Goal: Task Accomplishment & Management: Complete application form

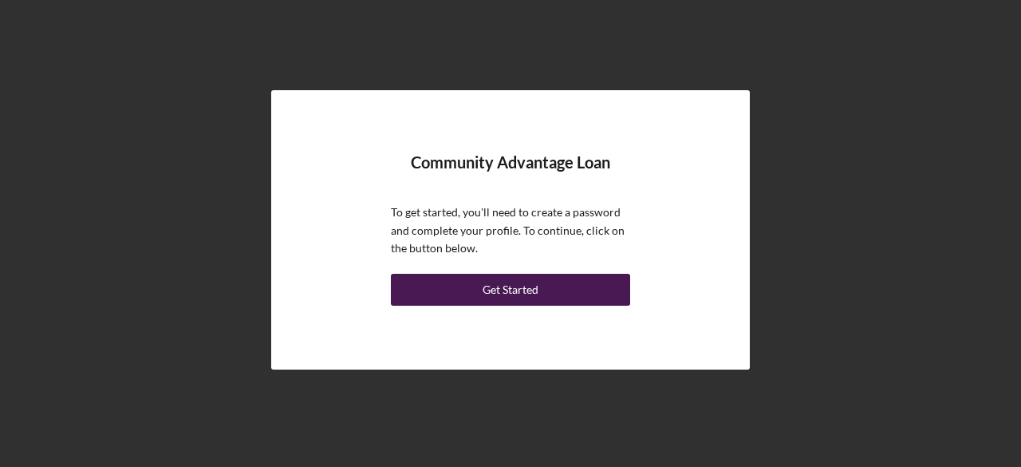
click at [526, 290] on div "Get Started" at bounding box center [511, 290] width 56 height 32
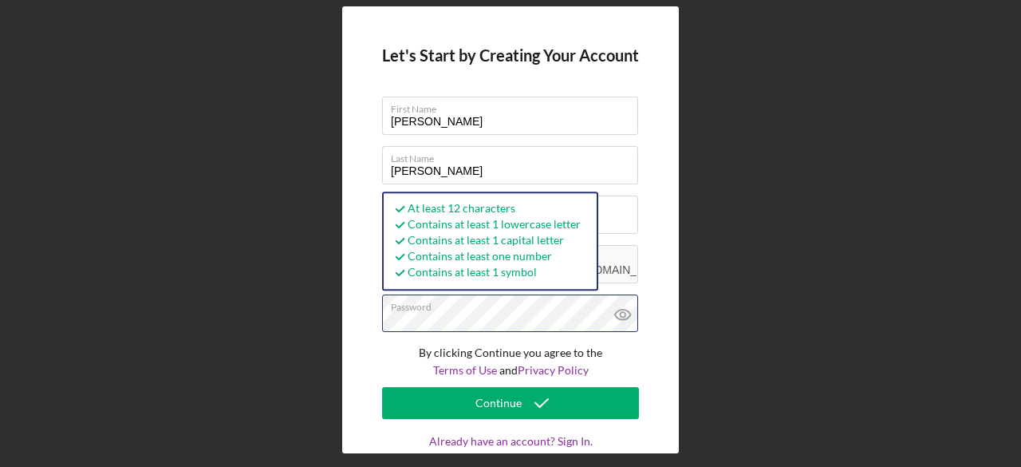
click at [382, 387] on button "Continue" at bounding box center [510, 403] width 257 height 32
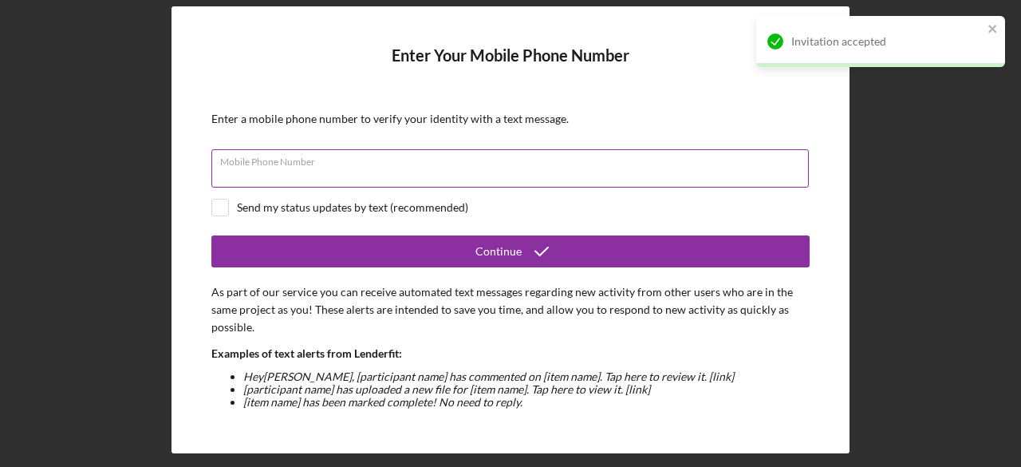
click at [475, 169] on div "Mobile Phone Number" at bounding box center [510, 169] width 598 height 40
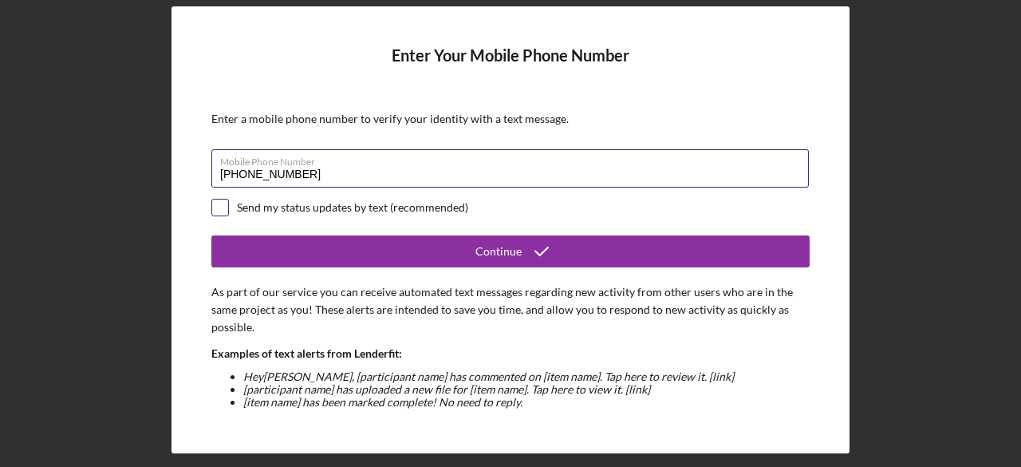
type input "[PHONE_NUMBER]"
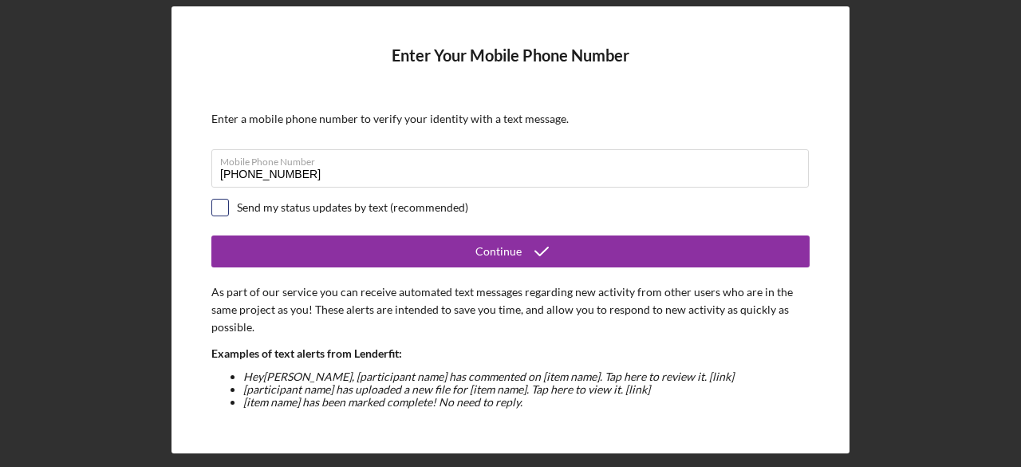
click at [220, 207] on input "checkbox" at bounding box center [220, 207] width 16 height 16
checkbox input "true"
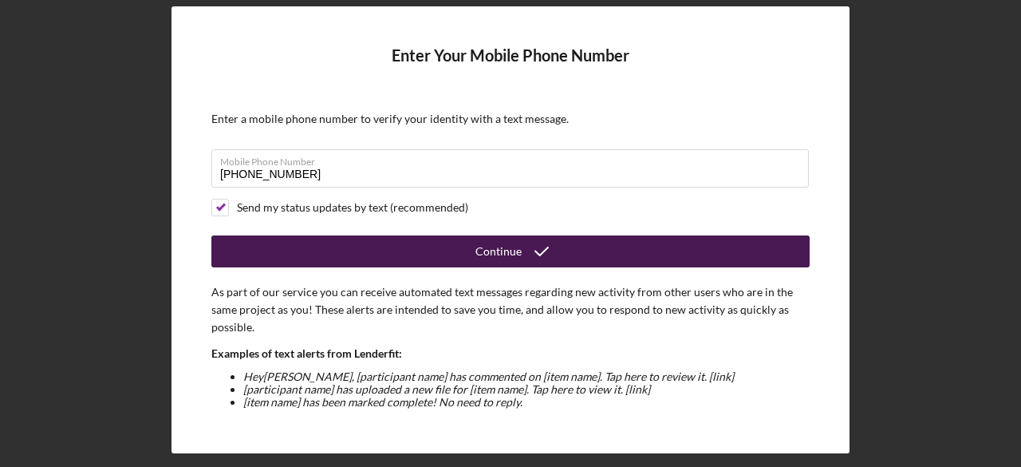
click at [448, 253] on button "Continue" at bounding box center [510, 251] width 598 height 32
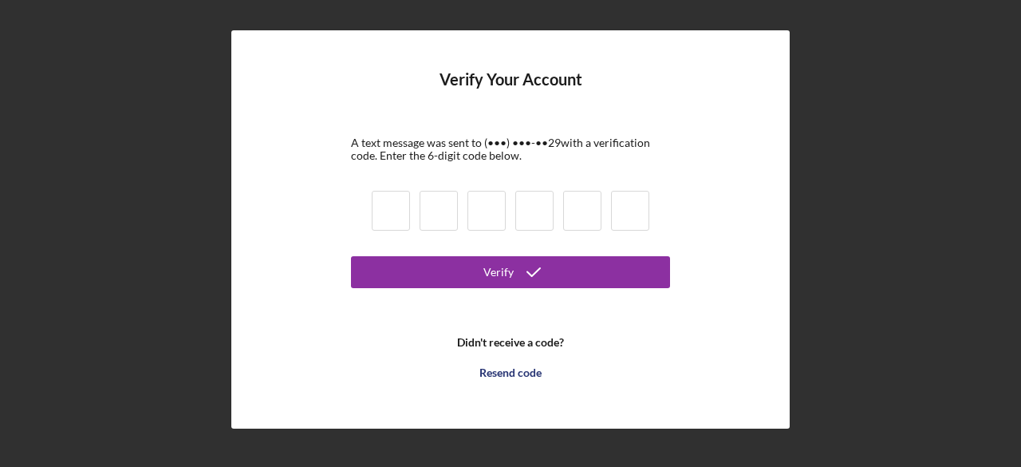
click at [385, 213] on input at bounding box center [391, 211] width 38 height 40
type input "2"
type input "7"
click at [477, 215] on input at bounding box center [486, 211] width 38 height 40
type input "8"
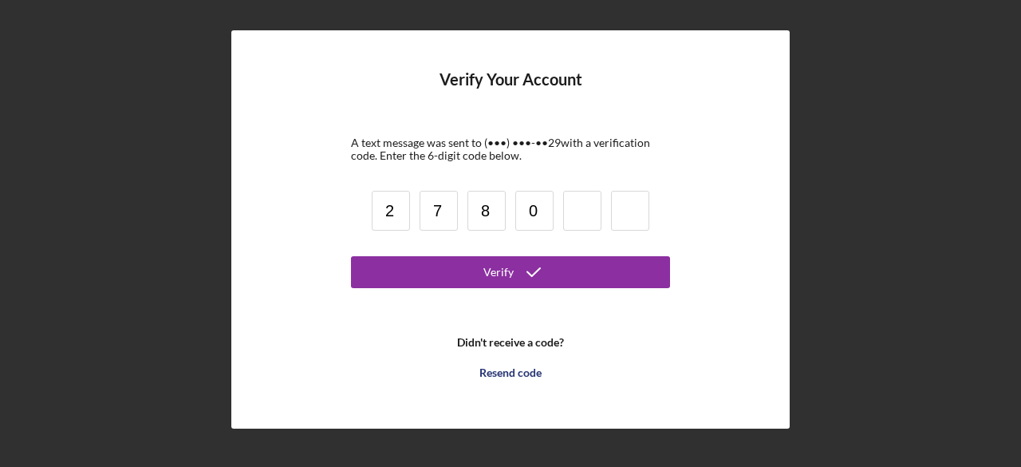
type input "0"
type input "3"
type input "1"
click at [496, 252] on form "Verify Your Account A text message was sent to (•••) •••-•• 29 with a verificat…" at bounding box center [510, 229] width 319 height 318
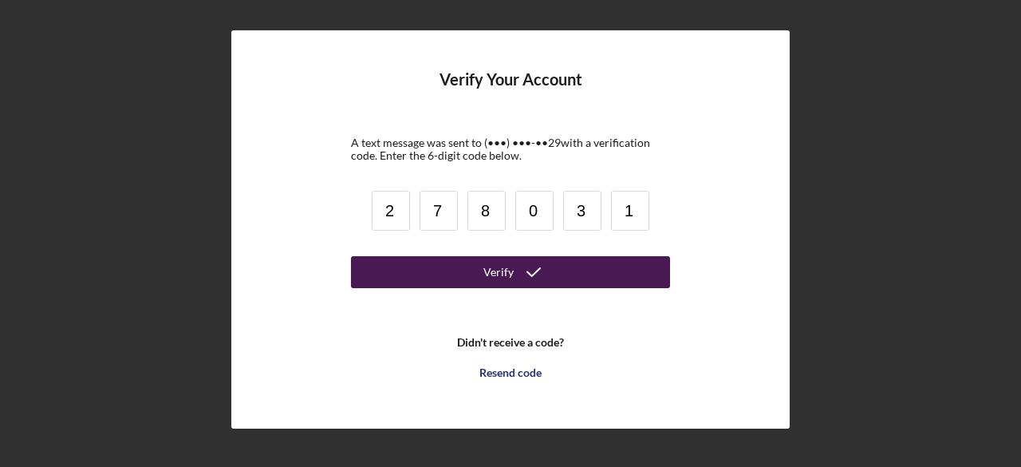
click at [499, 267] on div "Verify" at bounding box center [498, 272] width 30 height 32
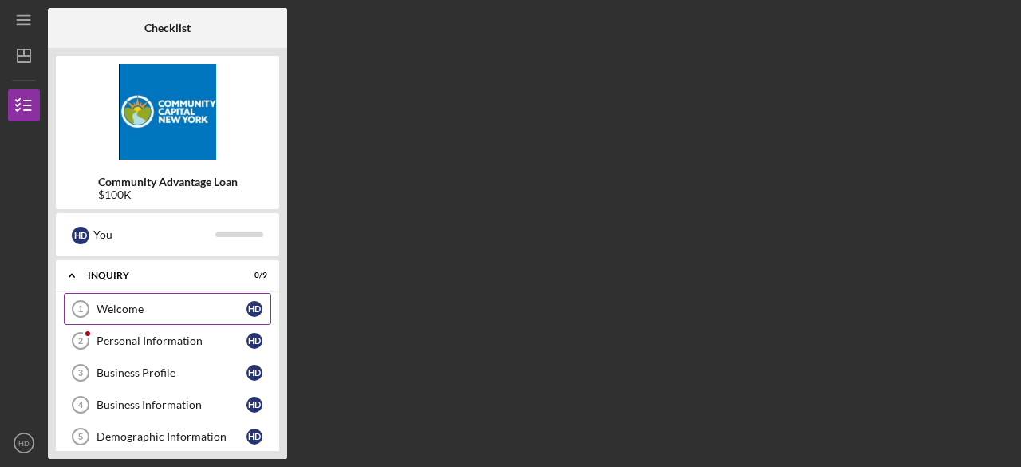
click at [123, 302] on div "Welcome" at bounding box center [172, 308] width 150 height 13
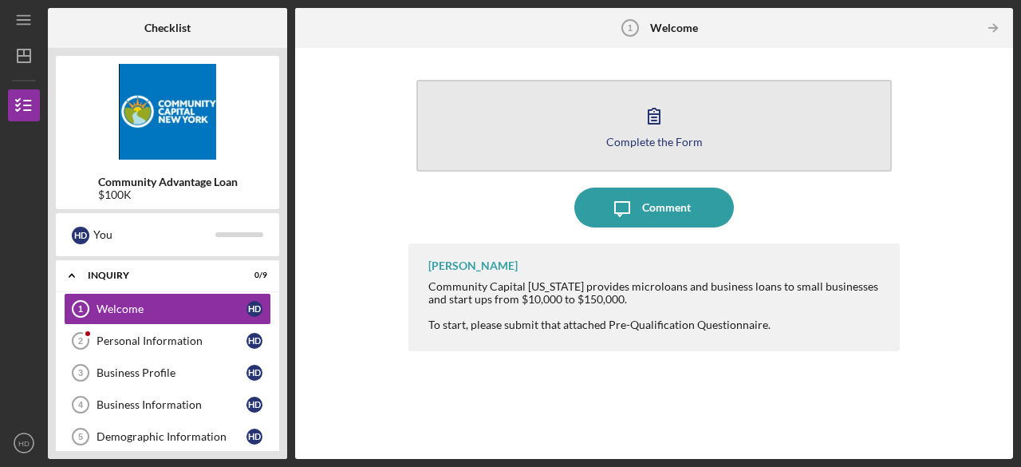
click at [654, 137] on div "Complete the Form" at bounding box center [654, 142] width 97 height 12
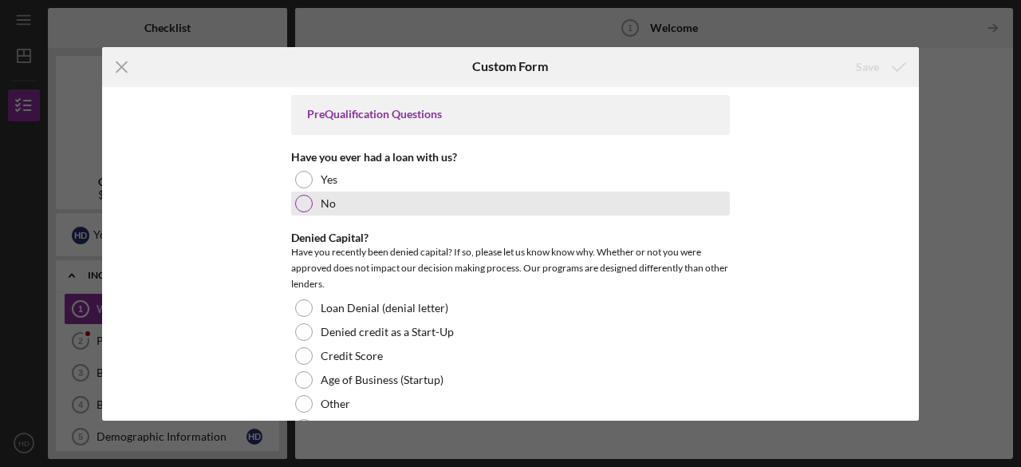
click at [306, 196] on div at bounding box center [304, 204] width 18 height 18
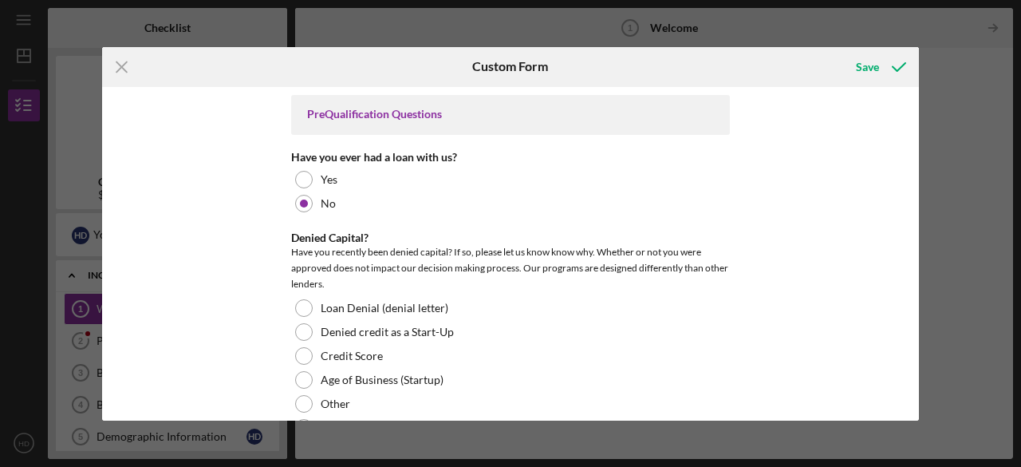
scroll to position [80, 0]
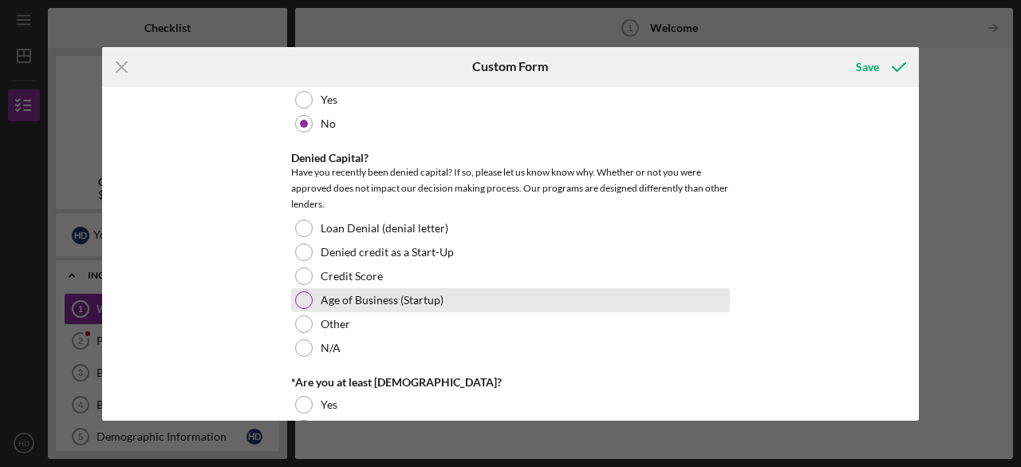
click at [476, 301] on div "Age of Business (Startup)" at bounding box center [510, 300] width 439 height 24
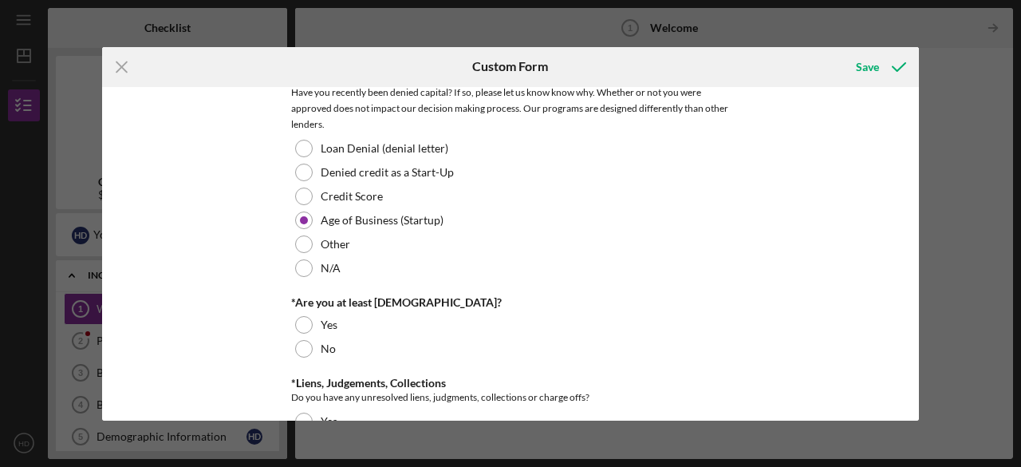
scroll to position [239, 0]
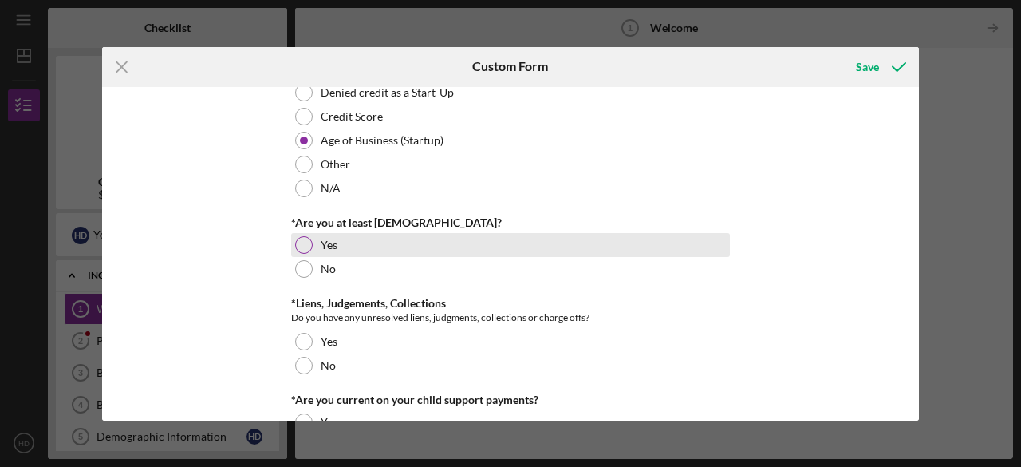
click at [300, 247] on div at bounding box center [304, 245] width 18 height 18
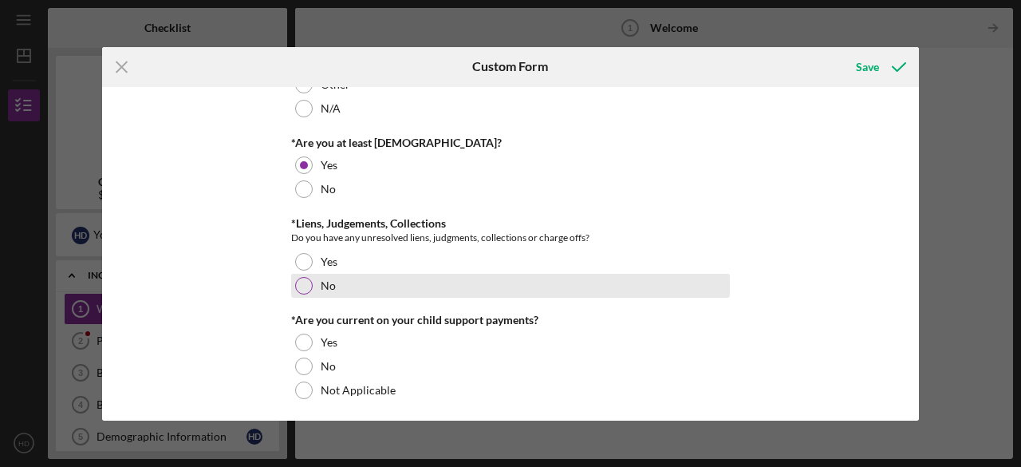
click at [295, 282] on div at bounding box center [304, 286] width 18 height 18
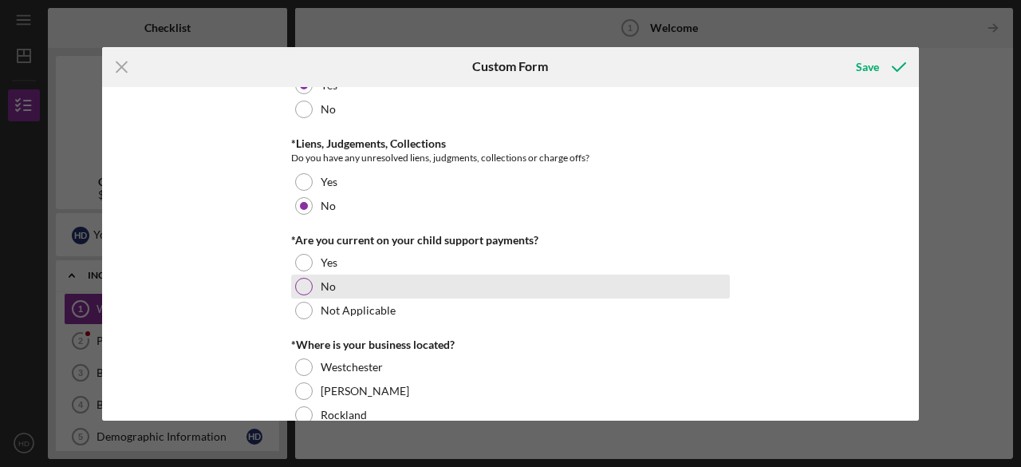
click at [305, 285] on div at bounding box center [304, 287] width 18 height 18
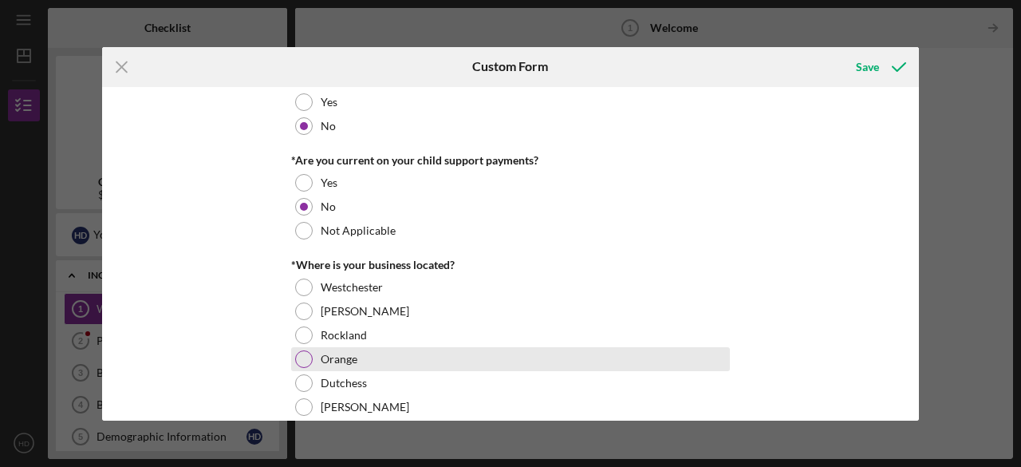
click at [308, 353] on div at bounding box center [304, 359] width 18 height 18
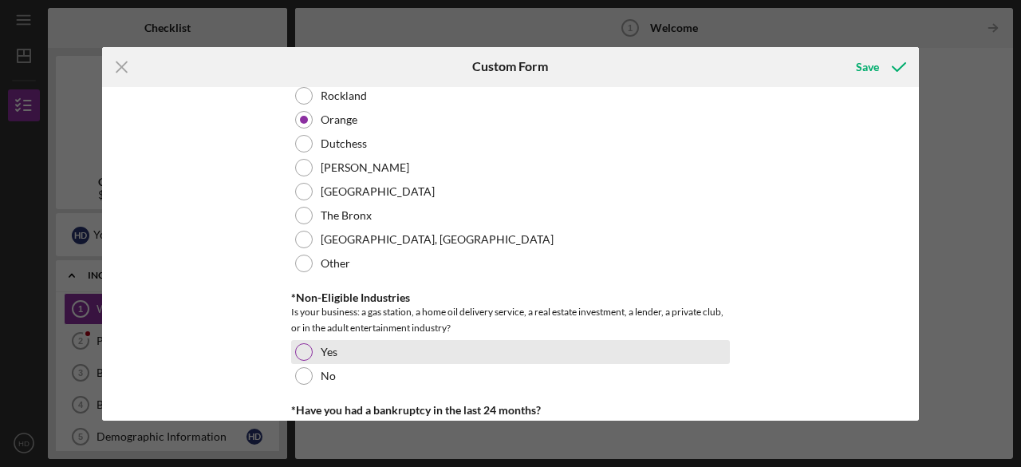
scroll to position [798, 0]
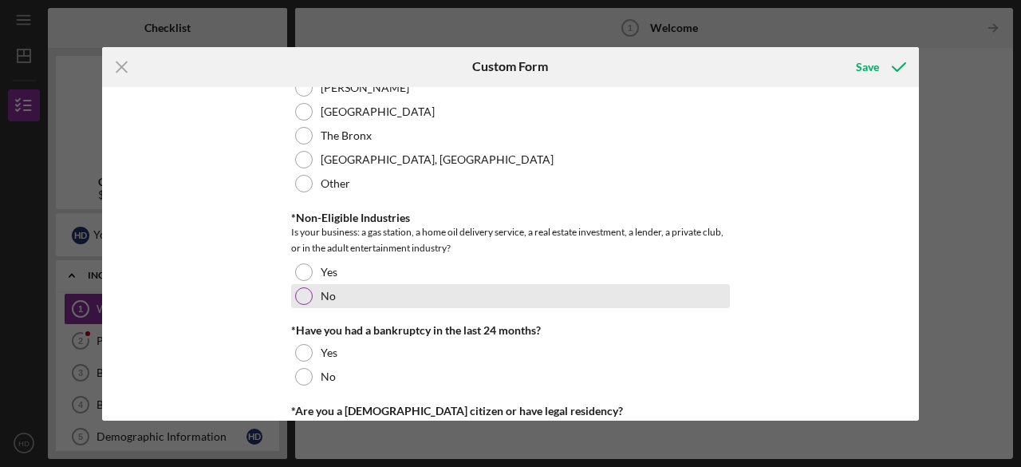
click at [376, 298] on div "No" at bounding box center [510, 296] width 439 height 24
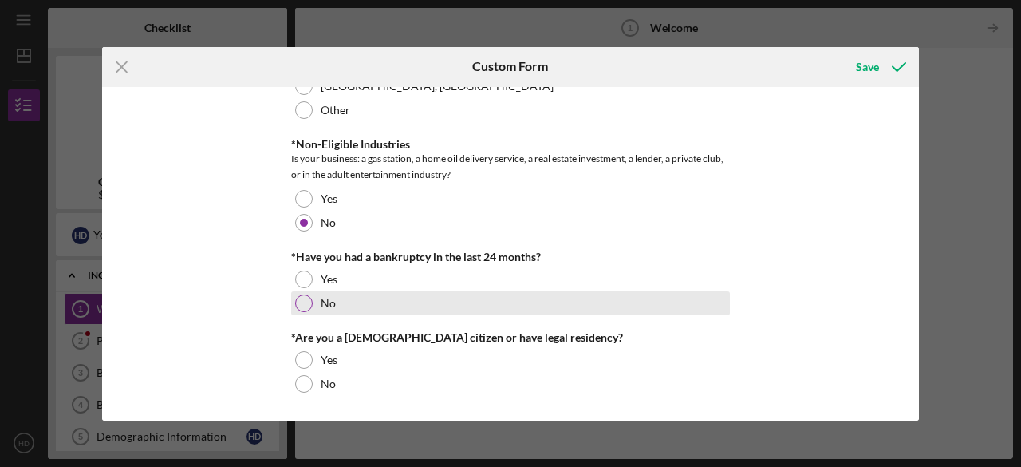
click at [377, 302] on div "No" at bounding box center [510, 303] width 439 height 24
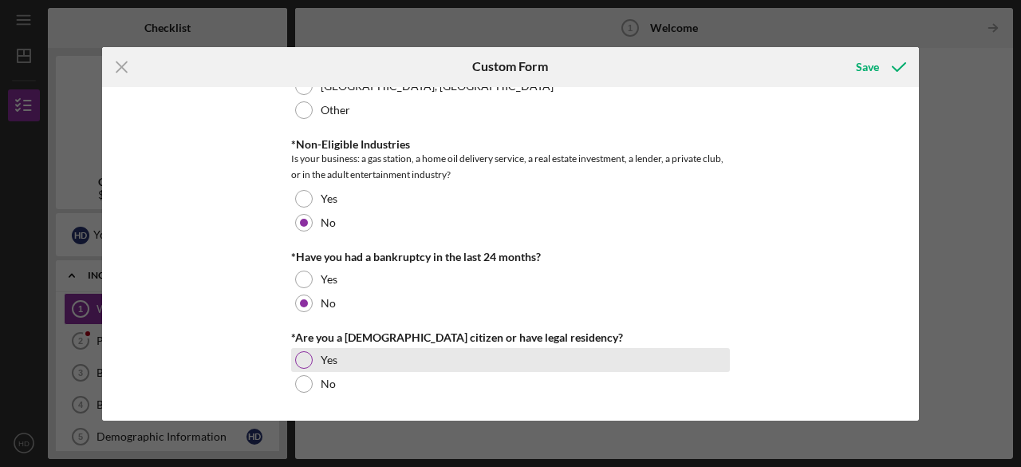
click at [341, 355] on div "Yes" at bounding box center [510, 360] width 439 height 24
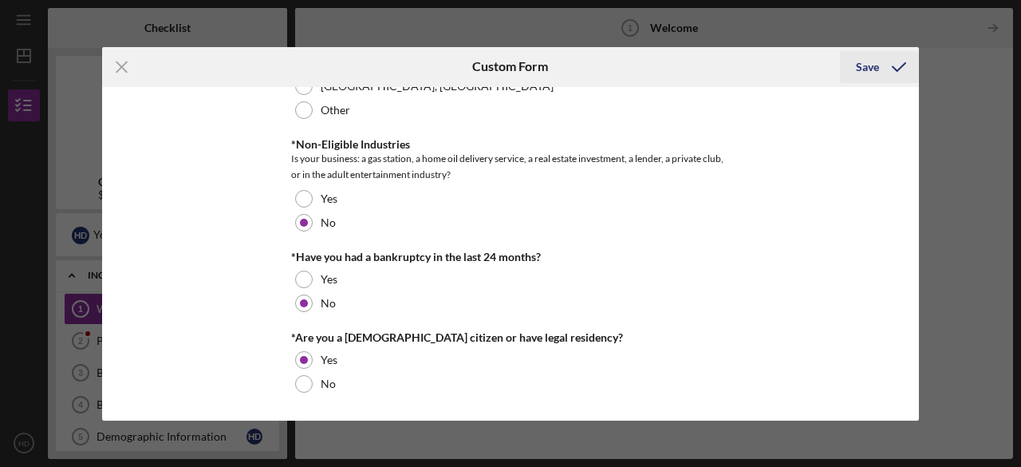
click at [868, 61] on div "Save" at bounding box center [867, 67] width 23 height 32
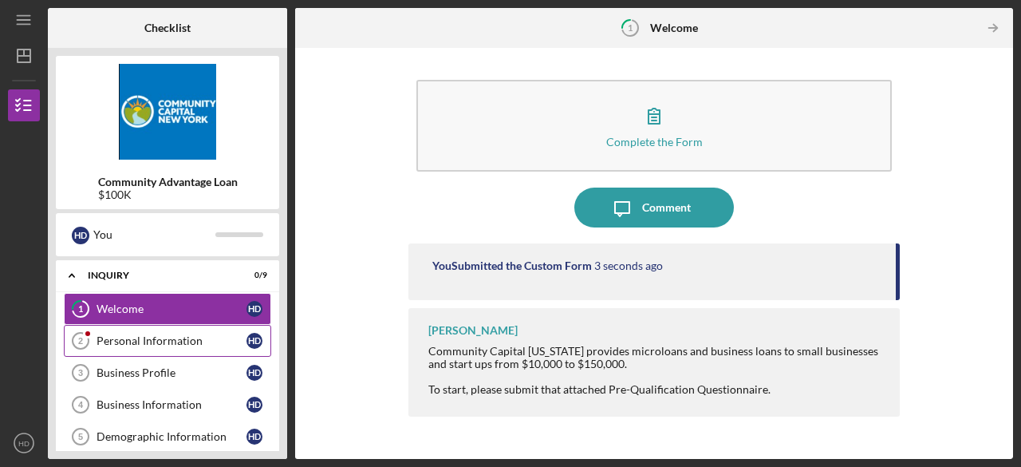
click at [191, 337] on div "Personal Information" at bounding box center [172, 340] width 150 height 13
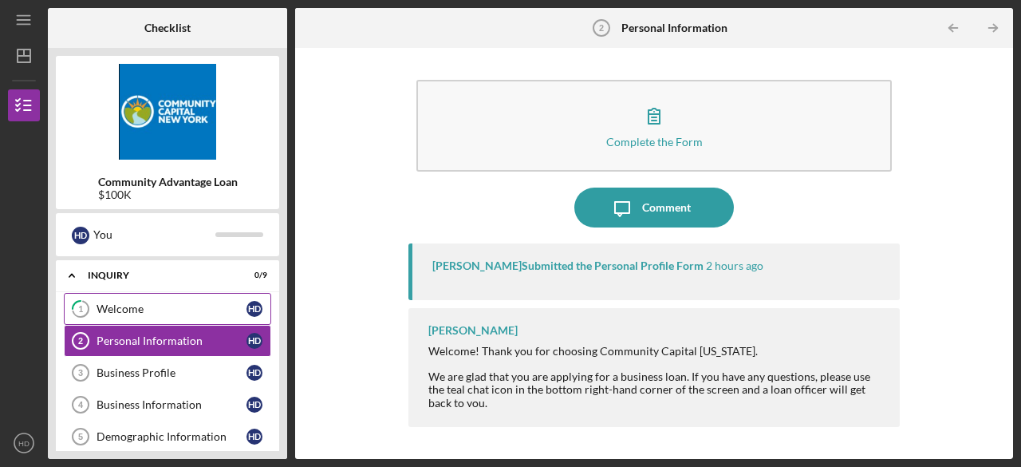
click at [148, 306] on div "Welcome" at bounding box center [172, 308] width 150 height 13
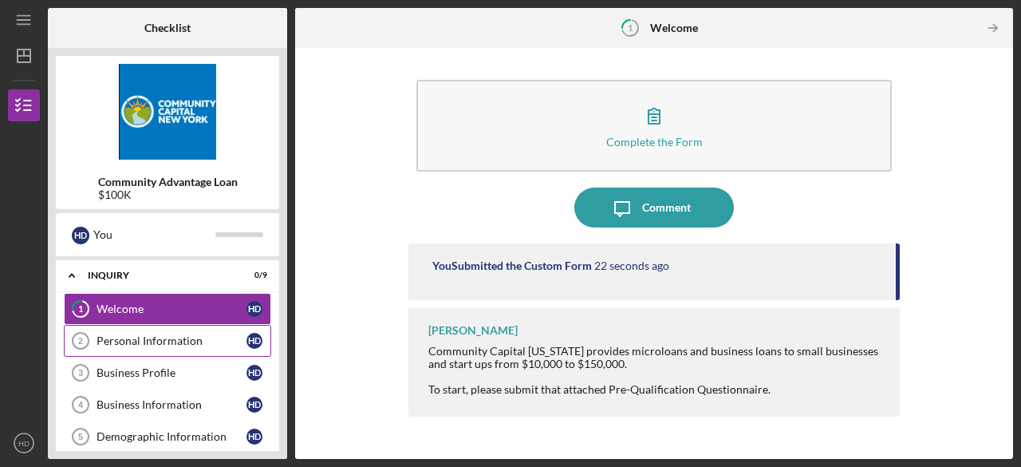
click at [143, 337] on div "Personal Information" at bounding box center [172, 340] width 150 height 13
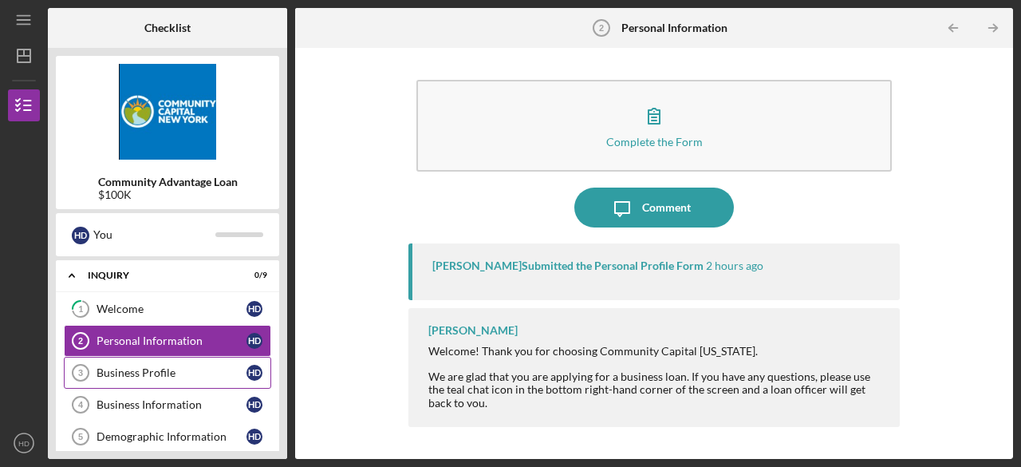
click at [161, 374] on div "Business Profile" at bounding box center [172, 372] width 150 height 13
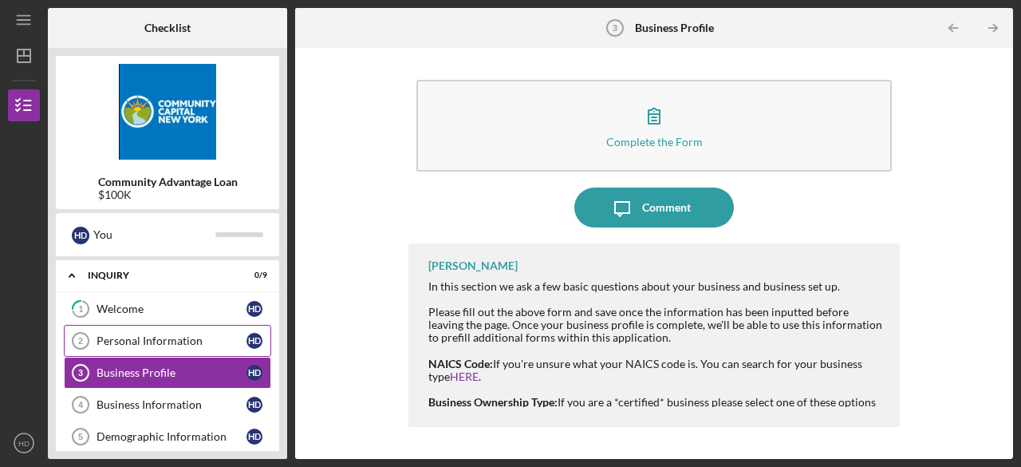
click at [145, 337] on div "Personal Information" at bounding box center [172, 340] width 150 height 13
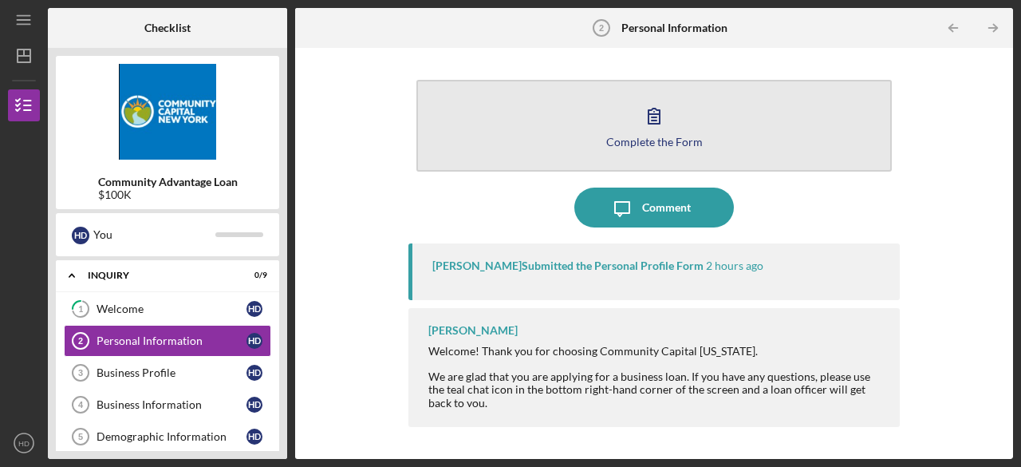
click at [686, 132] on button "Complete the Form Form" at bounding box center [653, 126] width 475 height 92
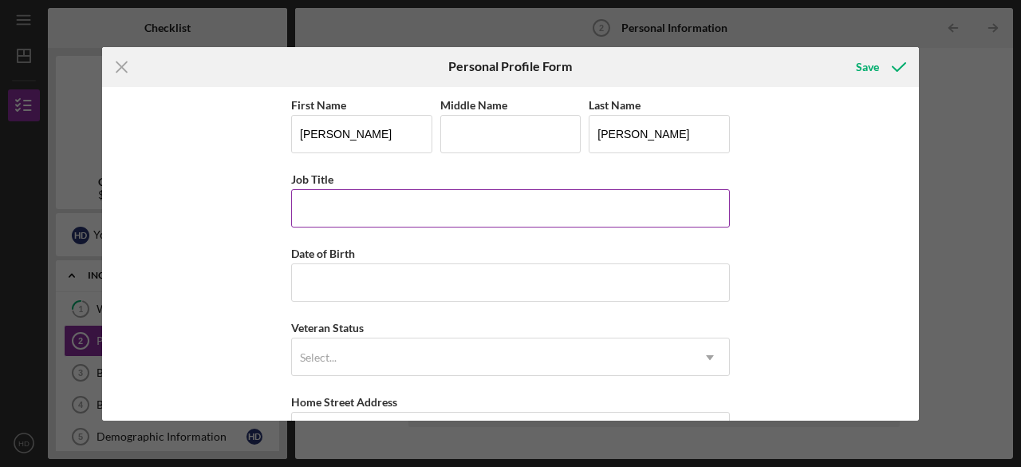
click at [432, 209] on input "Job Title" at bounding box center [510, 208] width 439 height 38
type input "Teacher"
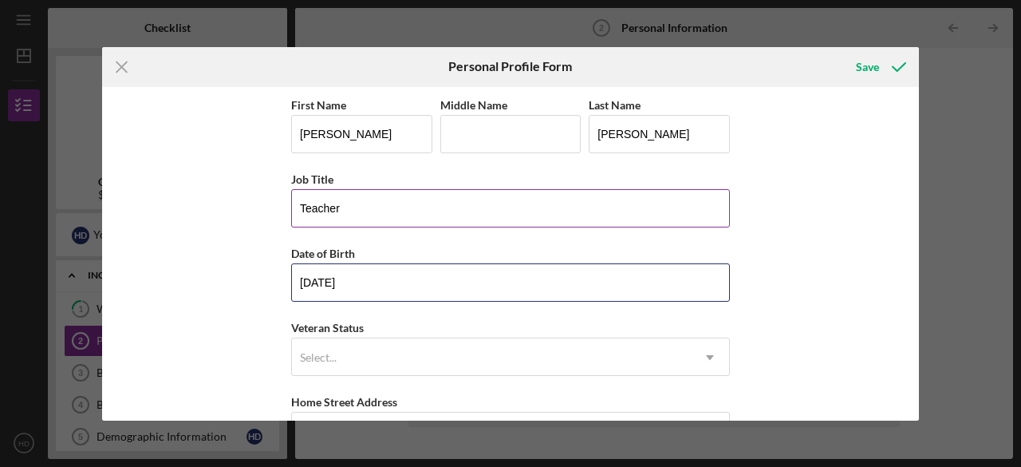
type input "[DATE]"
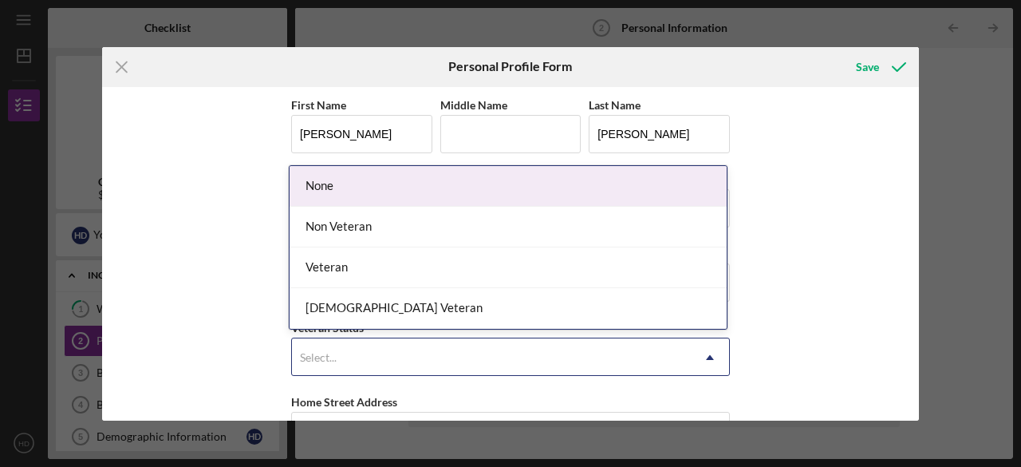
click at [472, 350] on div "Select..." at bounding box center [491, 357] width 399 height 37
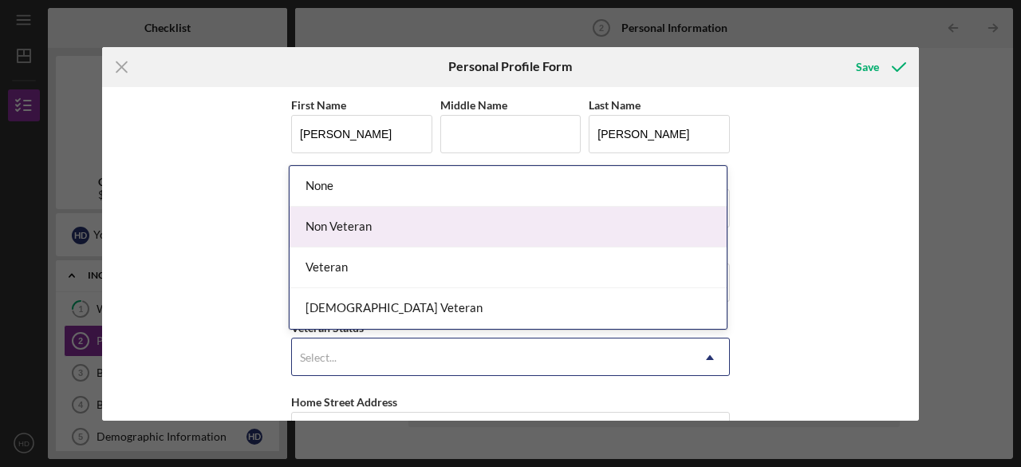
click at [418, 219] on div "Non Veteran" at bounding box center [508, 227] width 437 height 41
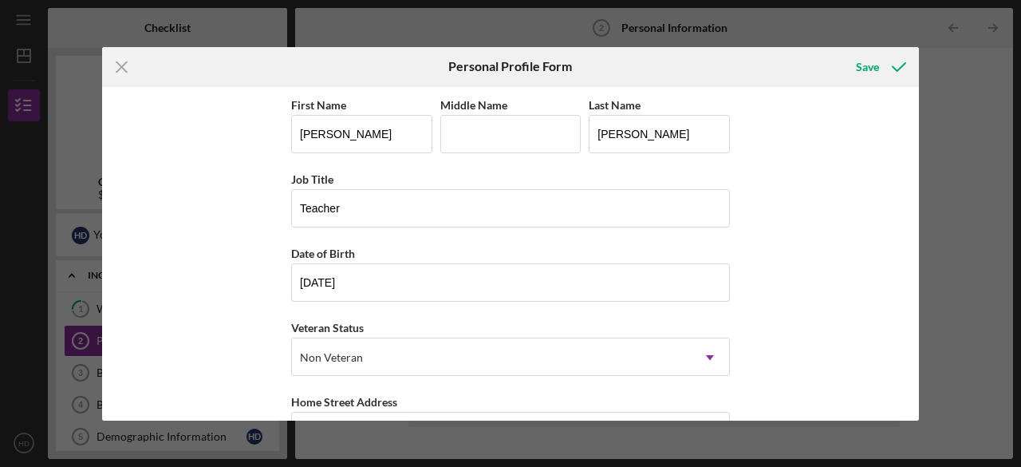
click at [215, 294] on div "First Name [PERSON_NAME] Middle Name Last Name [PERSON_NAME] Title Teacher Date…" at bounding box center [510, 253] width 817 height 333
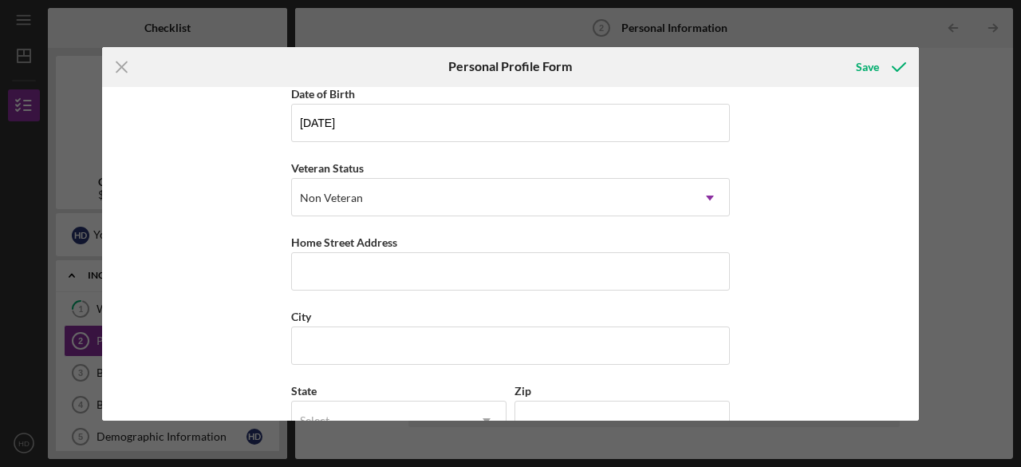
scroll to position [239, 0]
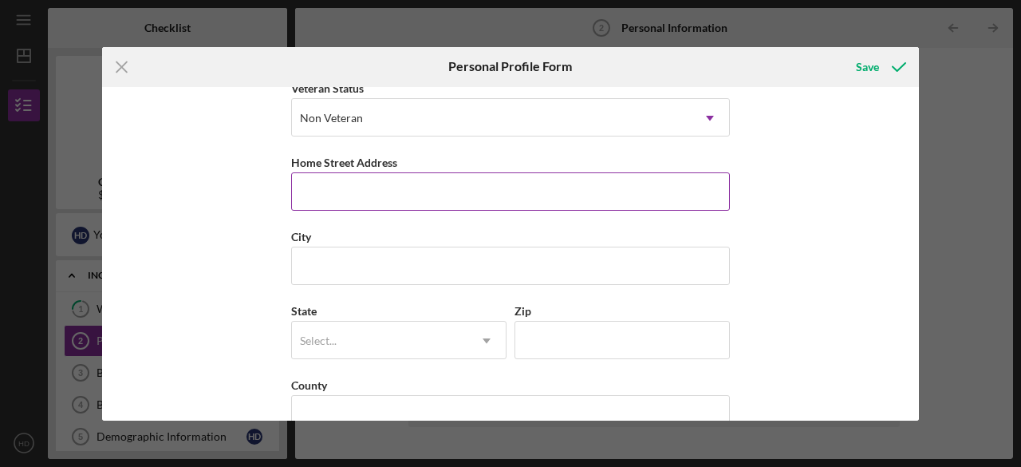
click at [368, 179] on input "Home Street Address" at bounding box center [510, 191] width 439 height 38
type input "[STREET_ADDRESS]"
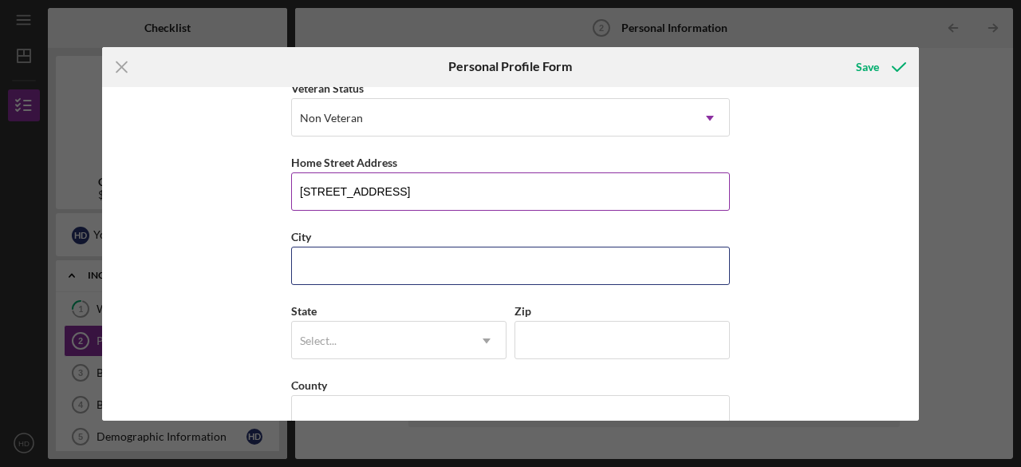
type input "[GEOGRAPHIC_DATA][PERSON_NAME]"
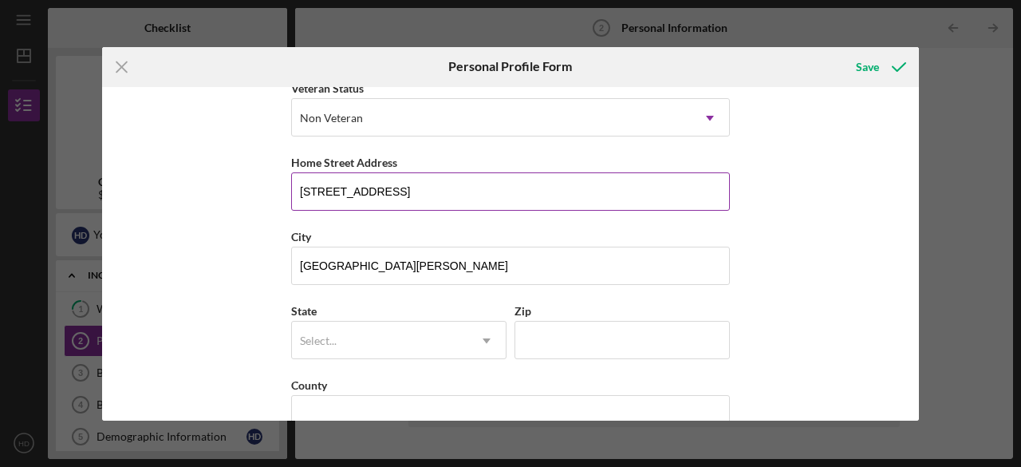
type input "[US_STATE]"
type input "10922"
type input "[GEOGRAPHIC_DATA]"
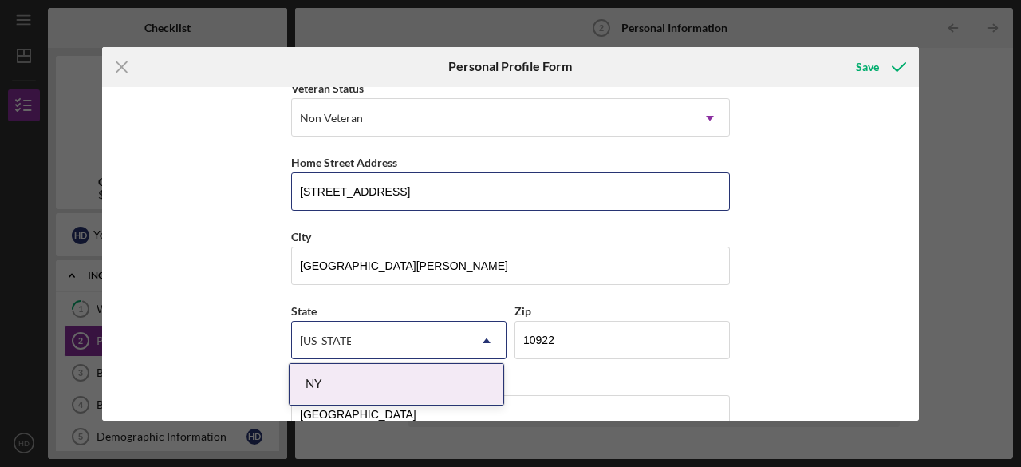
scroll to position [273, 0]
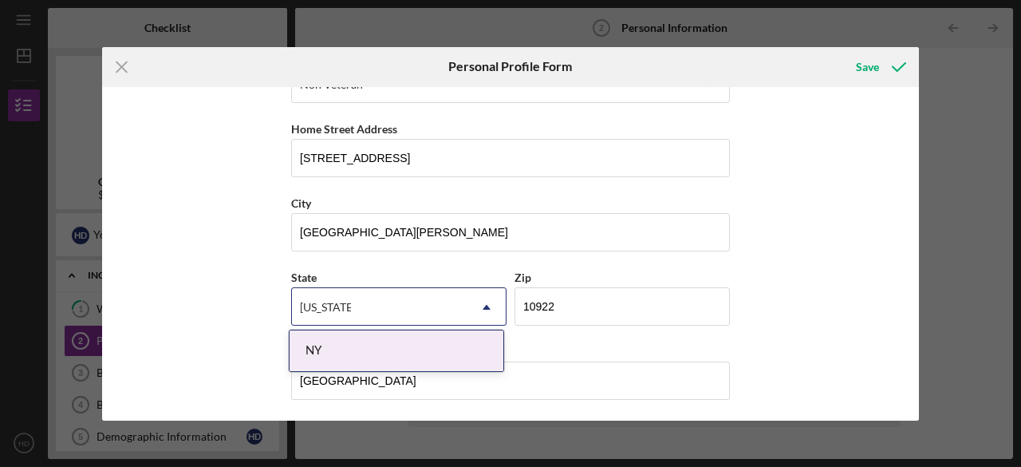
click at [333, 349] on div "NY" at bounding box center [397, 350] width 214 height 41
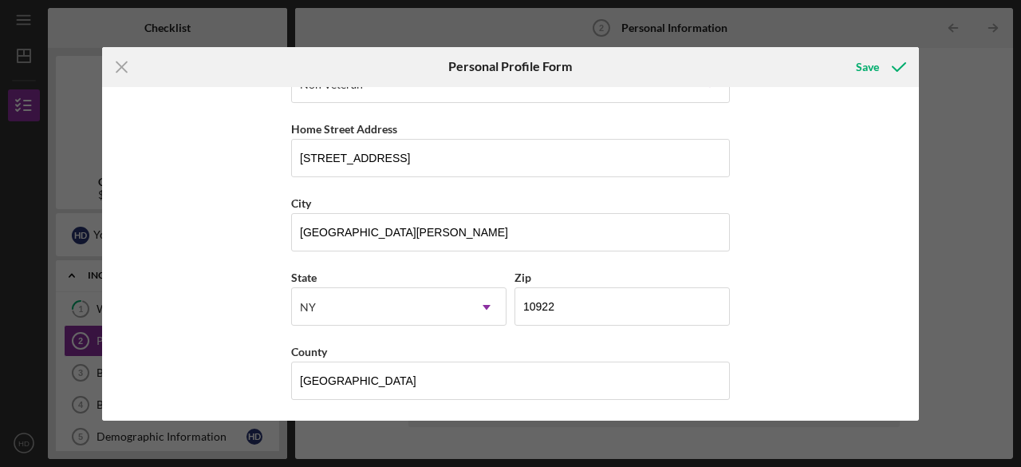
scroll to position [0, 0]
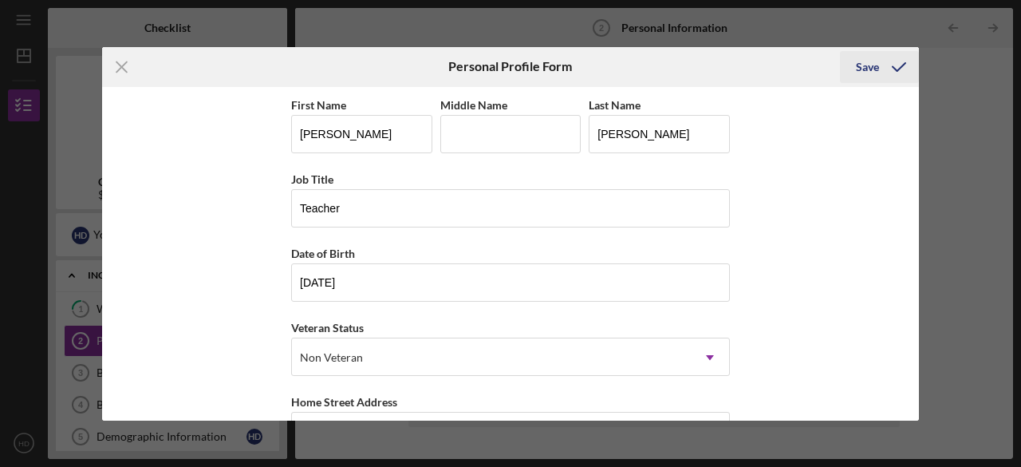
click at [873, 68] on div "Save" at bounding box center [867, 67] width 23 height 32
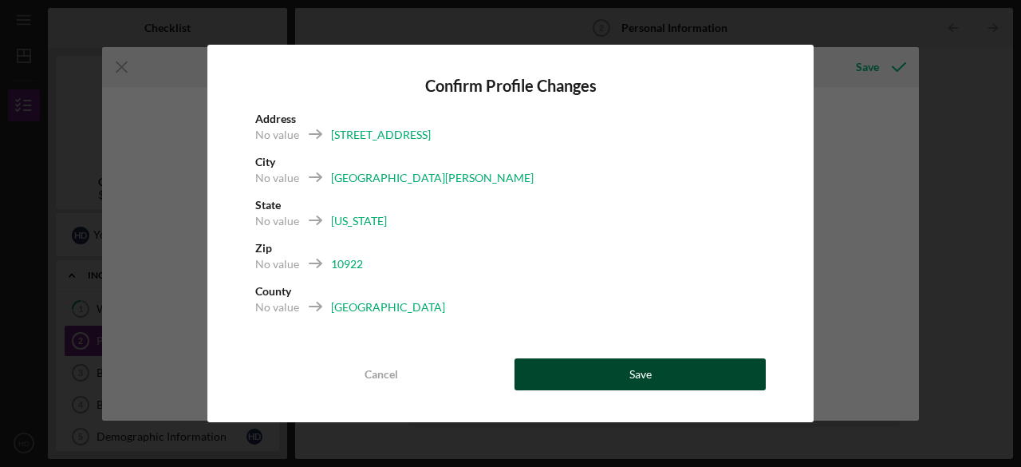
click at [608, 367] on button "Save" at bounding box center [640, 374] width 251 height 32
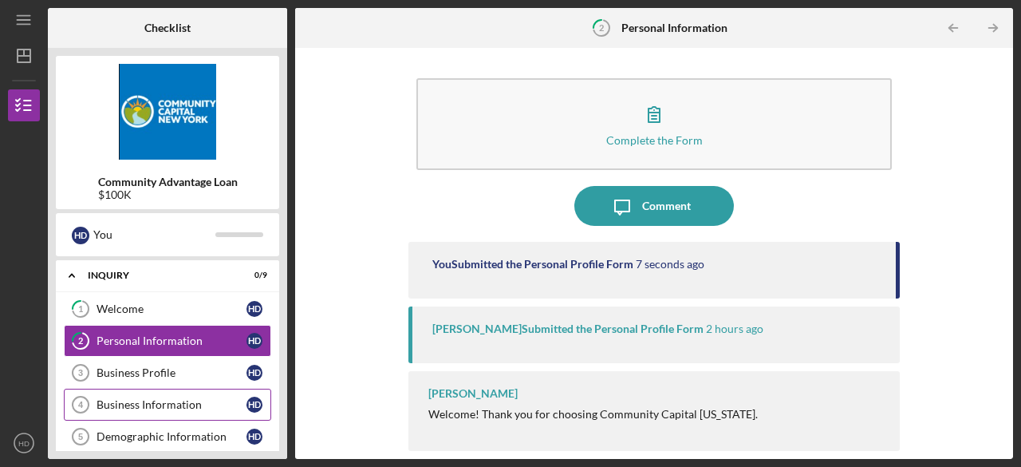
scroll to position [80, 0]
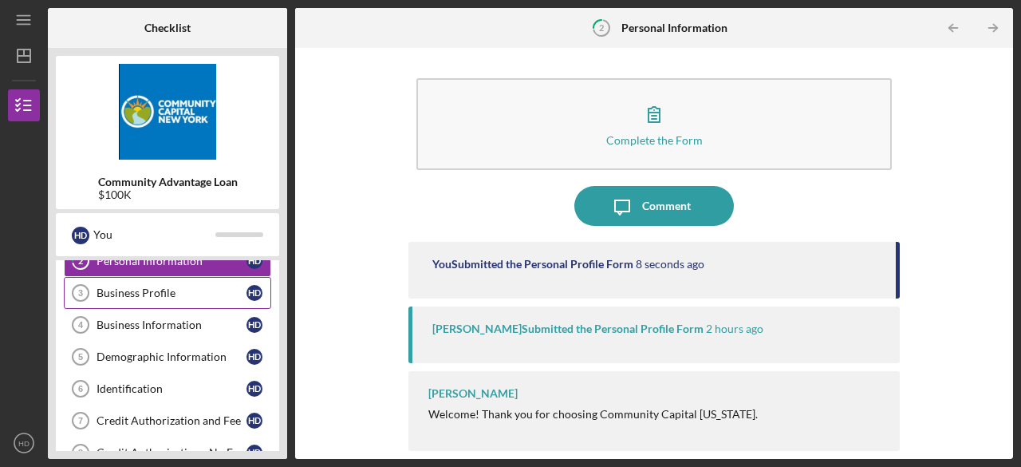
click at [183, 291] on div "Business Profile" at bounding box center [172, 292] width 150 height 13
